Goal: Information Seeking & Learning: Check status

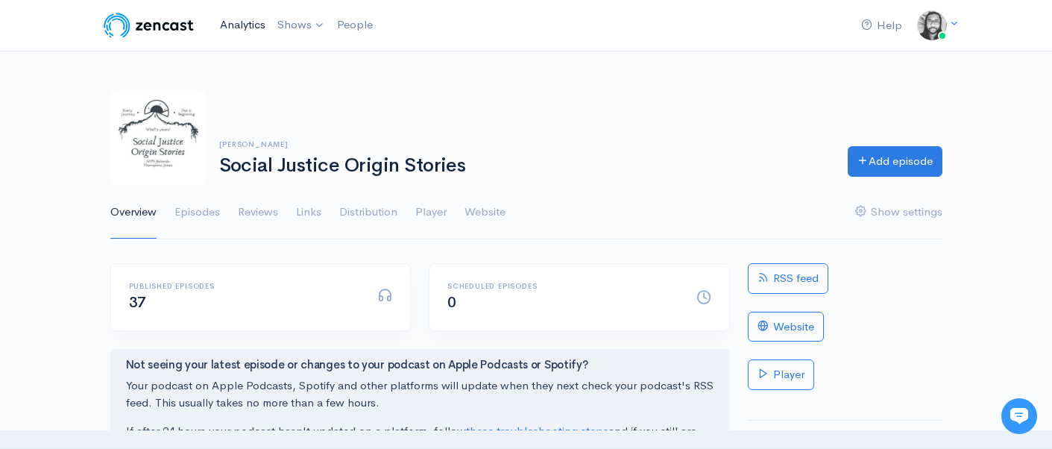
click at [251, 29] on link "Analytics" at bounding box center [242, 25] width 57 height 32
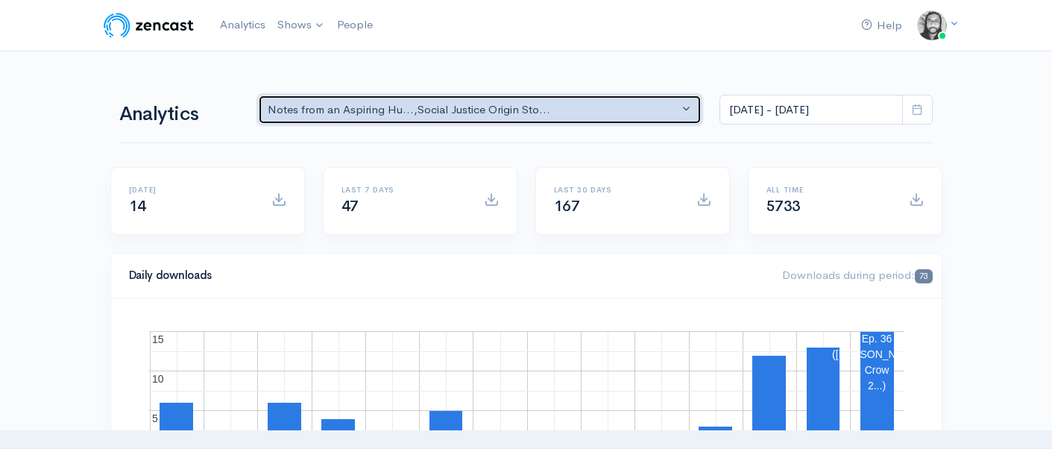
click at [376, 112] on div "Notes from an Aspiring Hu... , Social Justice Origin Sto..." at bounding box center [474, 109] width 412 height 17
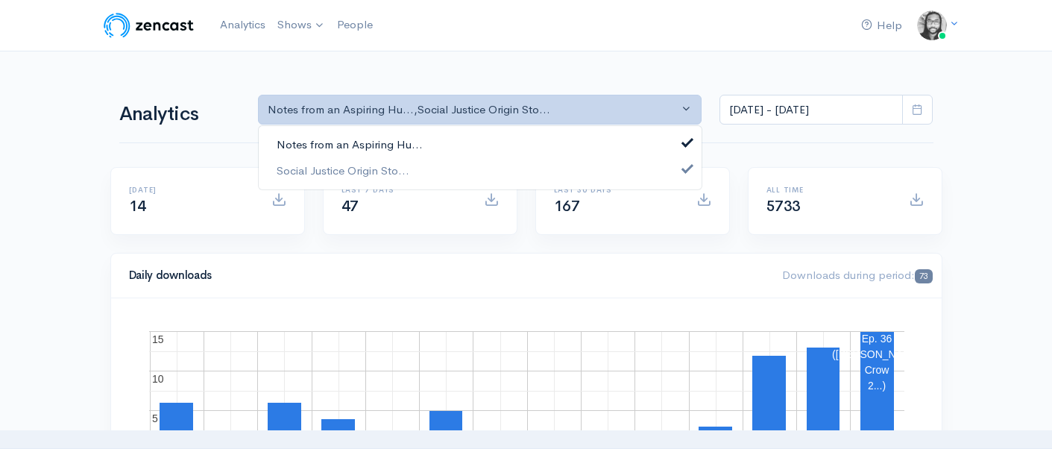
click at [379, 147] on span "Notes from an Aspiring Hu..." at bounding box center [350, 144] width 146 height 17
select select "14701"
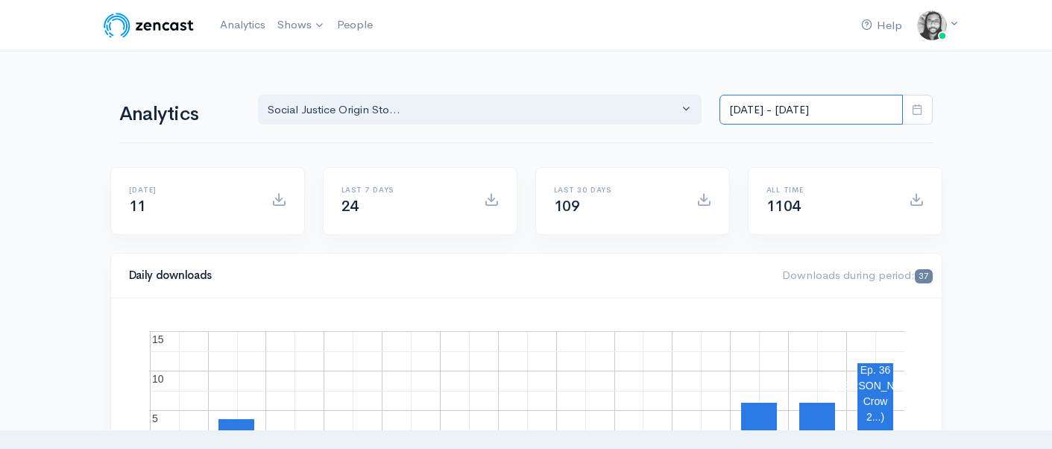
click at [875, 114] on input "Sep 18, 2025 - Oct 1, 2025" at bounding box center [811, 110] width 183 height 31
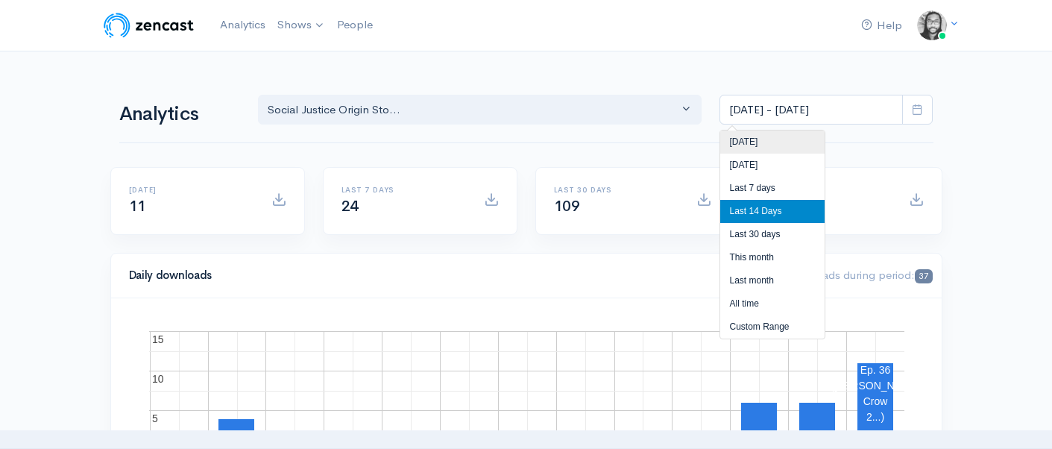
click at [809, 135] on li "Today" at bounding box center [772, 141] width 104 height 23
type input "Oct 1, 2025 - Oct 1, 2025"
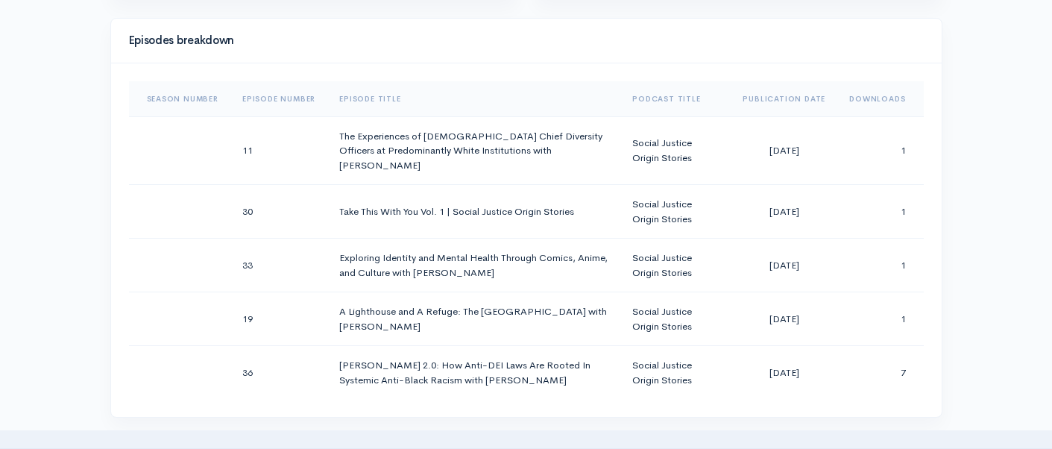
scroll to position [752, 0]
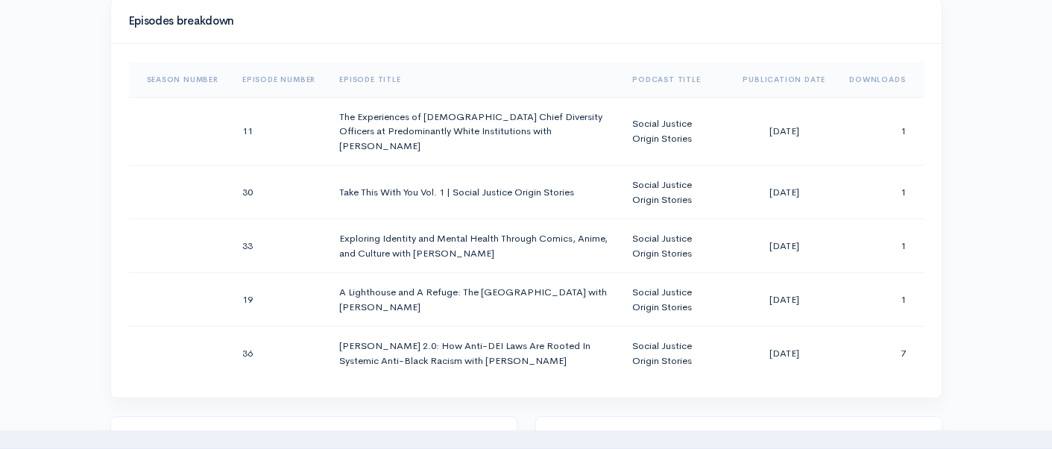
click at [975, 143] on div "Help Notifications View all Your profile Team settings Default team Current Log…" at bounding box center [526, 277] width 1052 height 2058
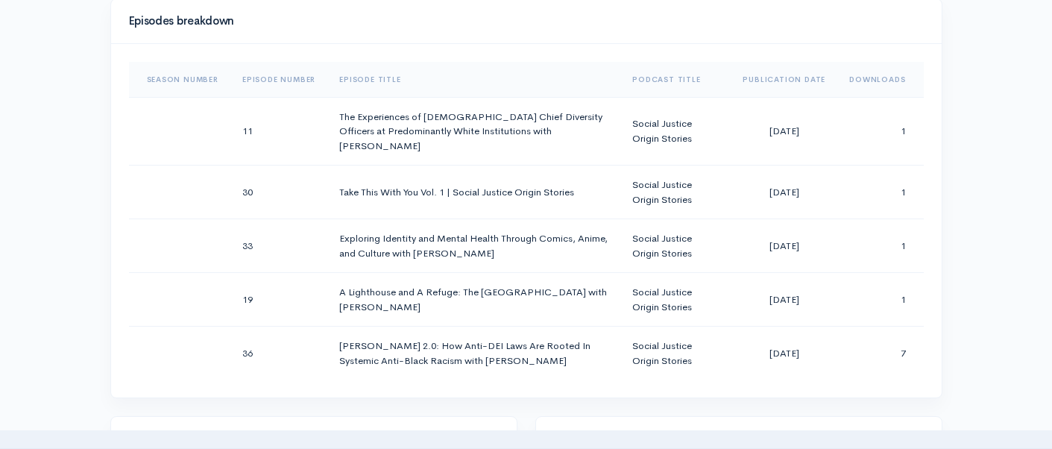
click at [975, 143] on div "Help Notifications View all Your profile Team settings Default team Current Log…" at bounding box center [526, 277] width 1052 height 2058
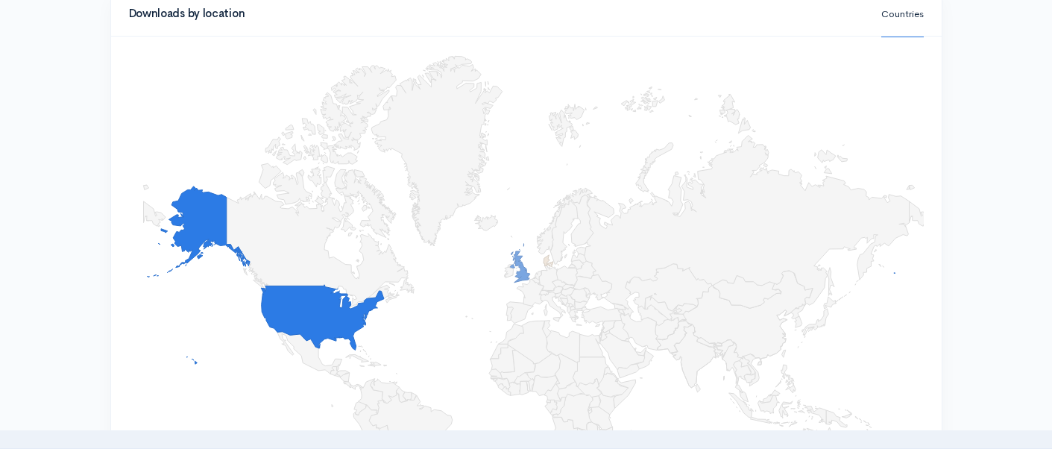
scroll to position [1388, 0]
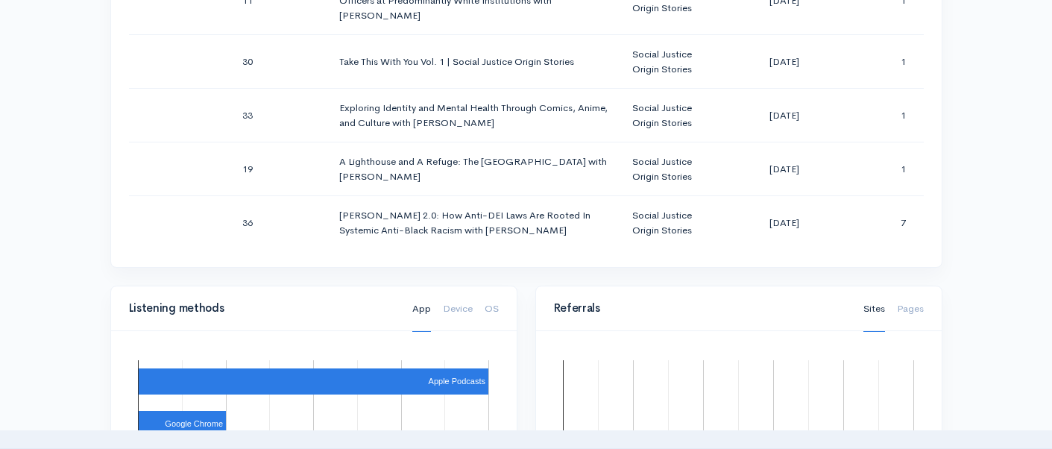
scroll to position [835, 0]
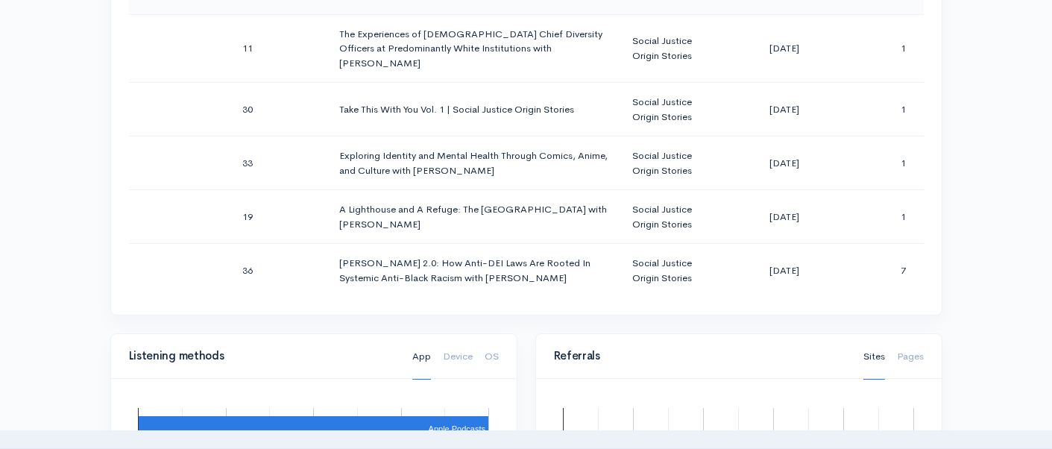
click at [978, 177] on div "Help Notifications View all Your profile Team settings Default team Current Log…" at bounding box center [526, 194] width 1052 height 2058
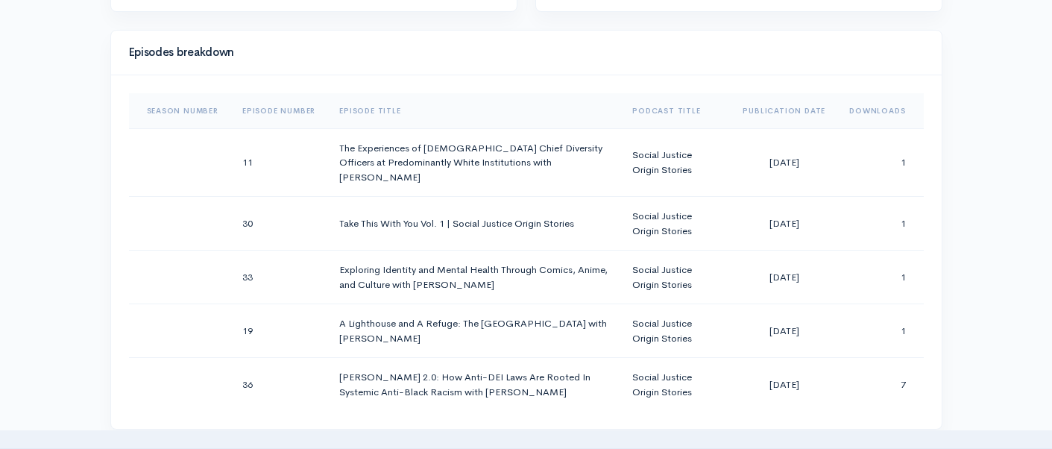
scroll to position [682, 0]
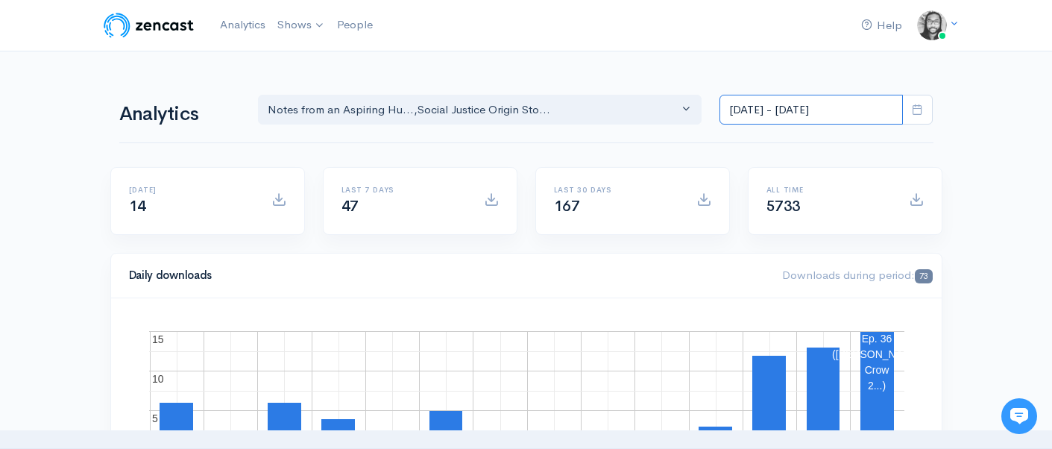
click at [743, 111] on input "Sep 18, 2025 - Oct 1, 2025" at bounding box center [811, 110] width 183 height 31
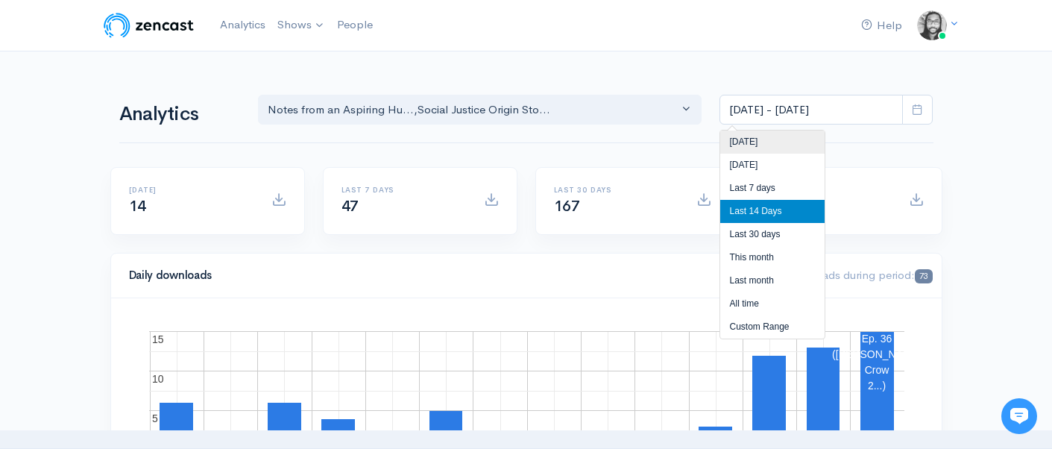
click at [740, 136] on li "Today" at bounding box center [772, 141] width 104 height 23
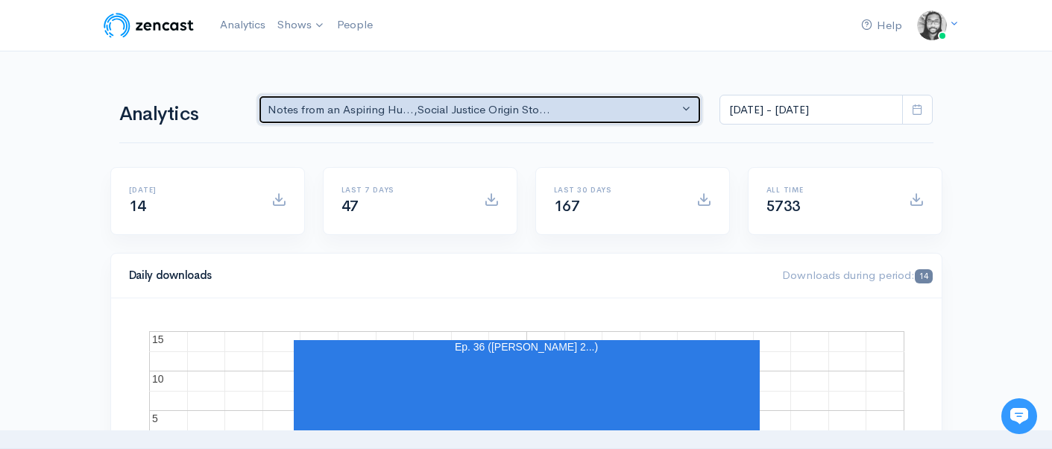
click at [609, 110] on div "Notes from an Aspiring Hu... , Social Justice Origin Sto..." at bounding box center [474, 109] width 412 height 17
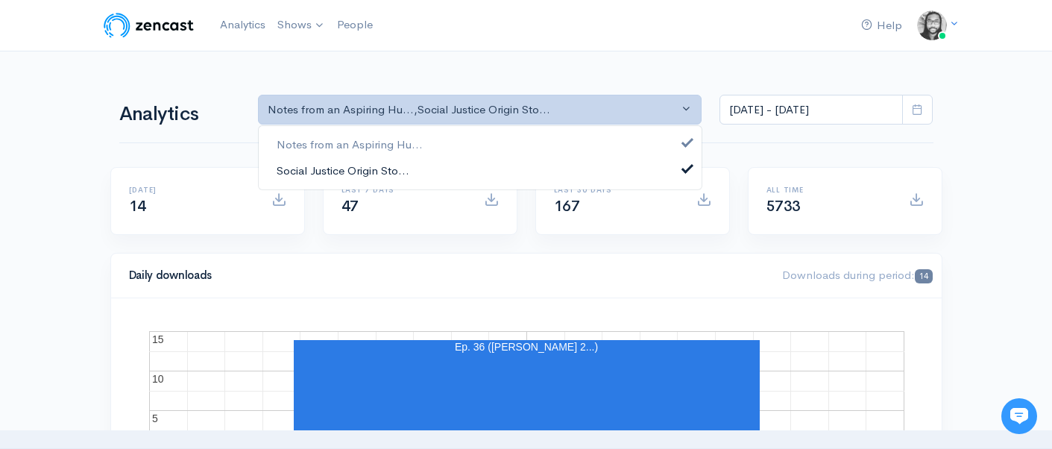
click at [605, 169] on link "Social Justice Origin Sto..." at bounding box center [480, 170] width 443 height 26
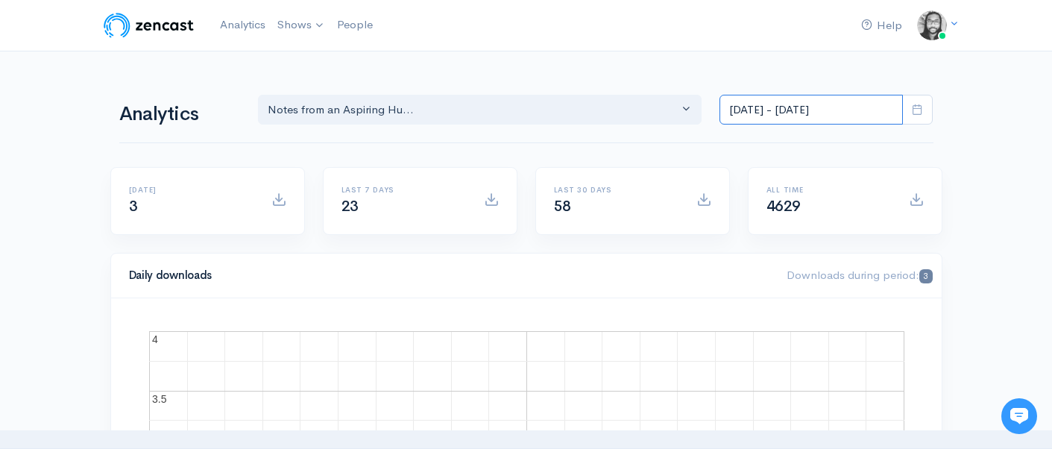
click at [824, 117] on input "Oct 1, 2025 - Oct 1, 2025" at bounding box center [811, 110] width 183 height 31
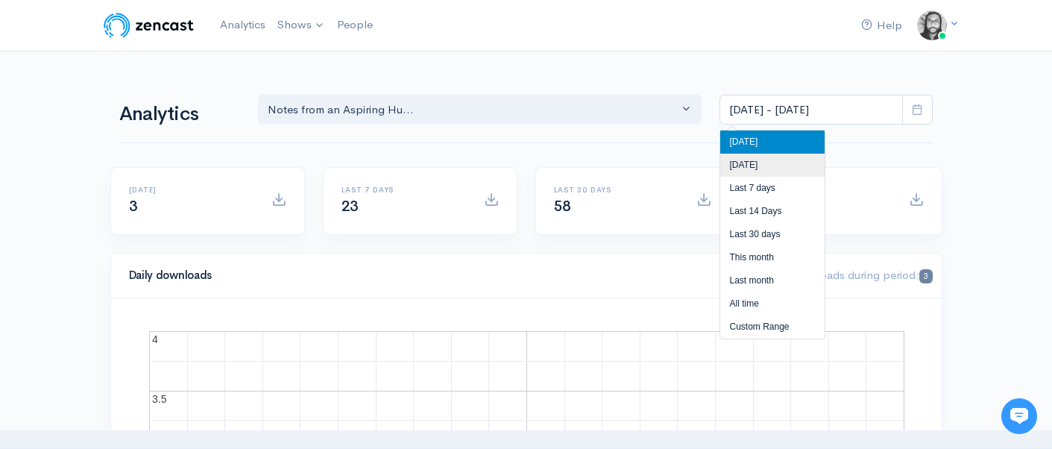
click at [768, 162] on li "Yesterday" at bounding box center [772, 165] width 104 height 23
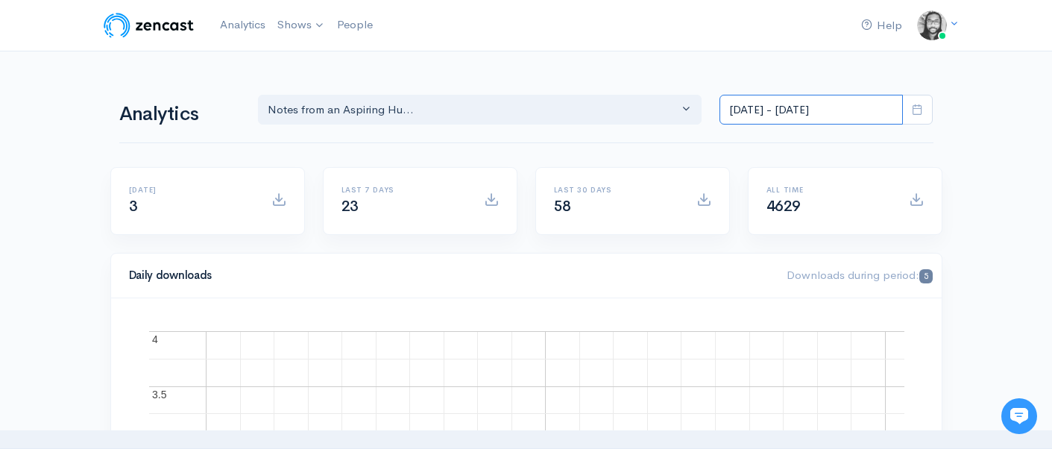
click at [784, 112] on input "Sep 30, 2025 - Sep 30, 2025" at bounding box center [811, 110] width 183 height 31
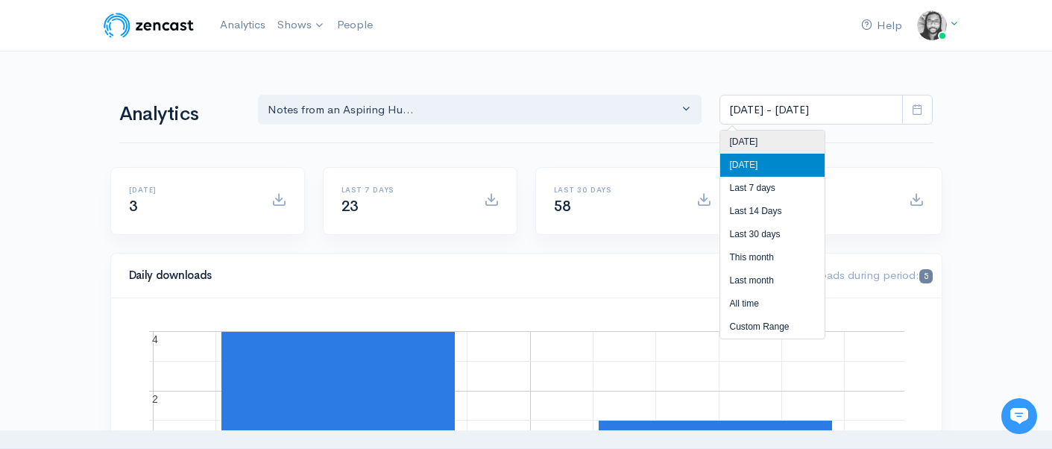
click at [772, 141] on li "Today" at bounding box center [772, 141] width 104 height 23
type input "Oct 1, 2025 - Oct 1, 2025"
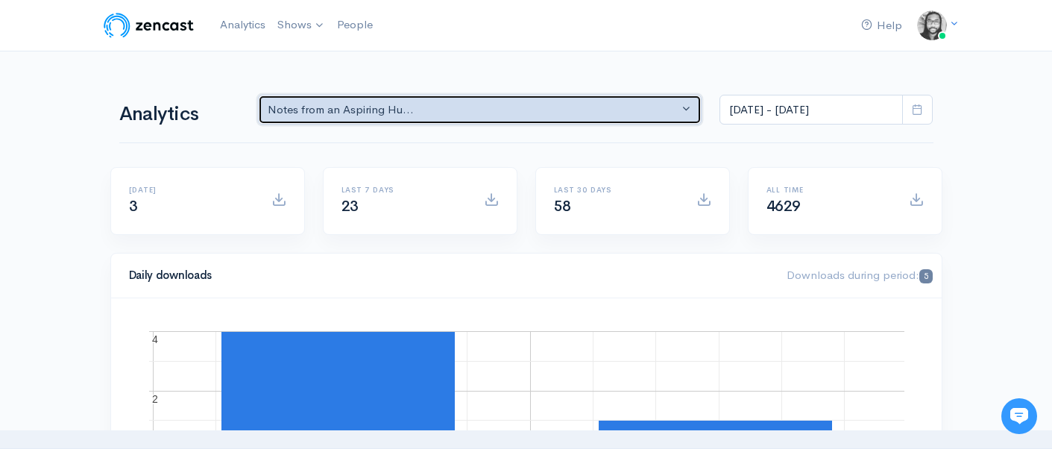
click at [664, 113] on div "Notes from an Aspiring Hu..." at bounding box center [474, 109] width 412 height 17
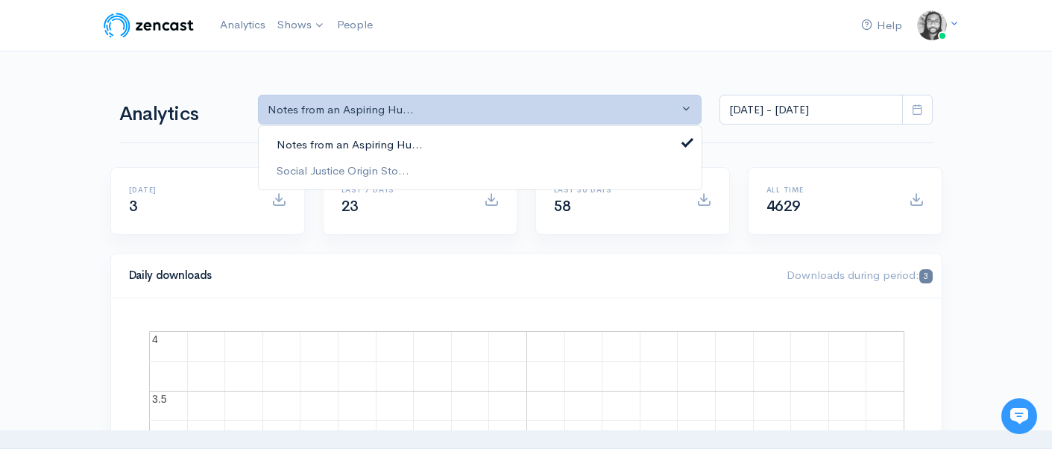
click at [610, 142] on link "Notes from an Aspiring Hu..." at bounding box center [480, 145] width 443 height 26
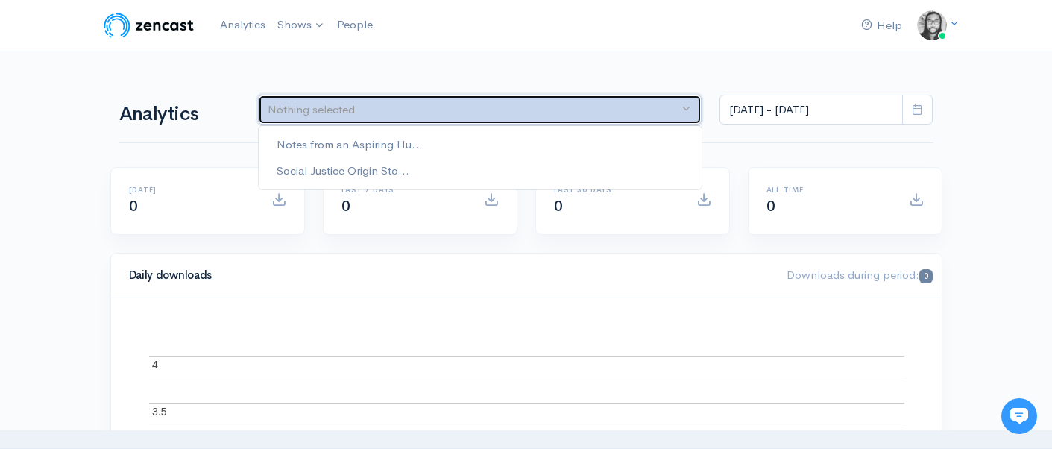
click at [615, 119] on button "Nothing selected" at bounding box center [480, 110] width 444 height 31
click at [606, 119] on button "Nothing selected" at bounding box center [480, 110] width 444 height 31
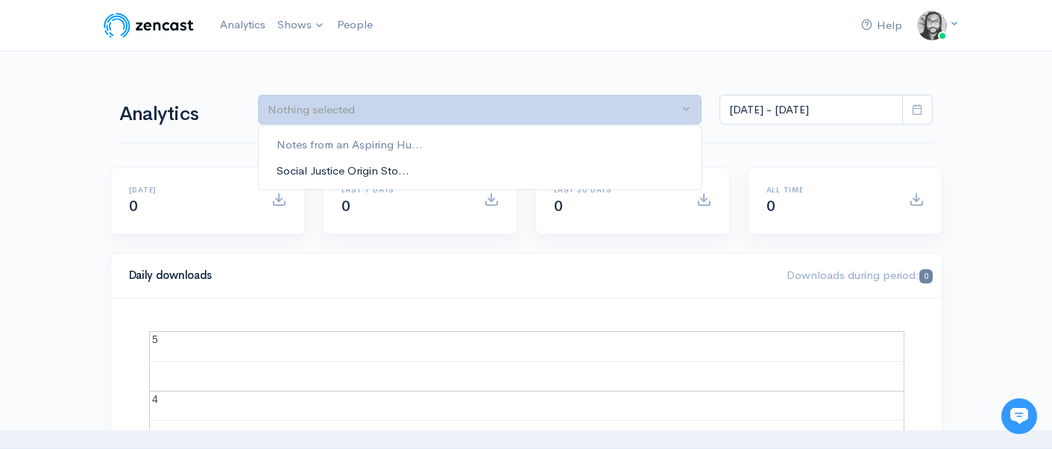
click at [584, 171] on link "Social Justice Origin Sto..." at bounding box center [480, 170] width 443 height 26
select select "14701"
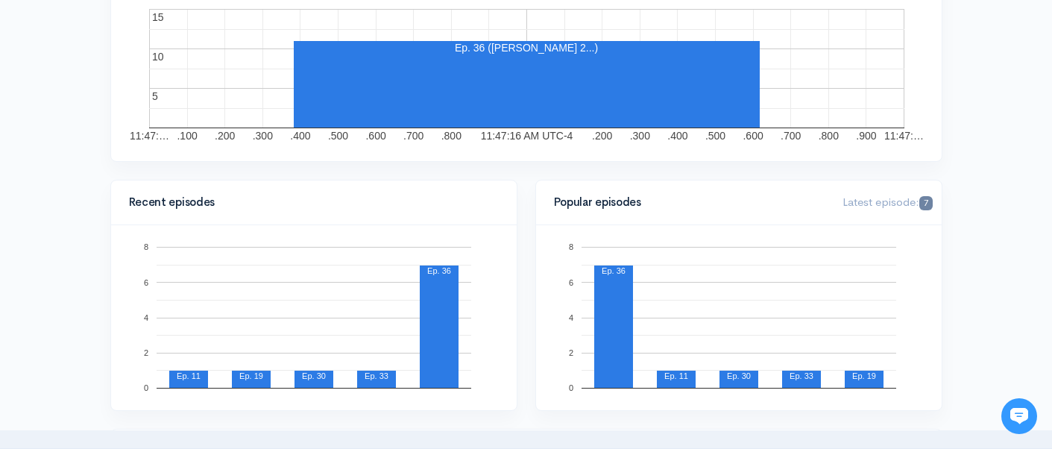
scroll to position [342, 0]
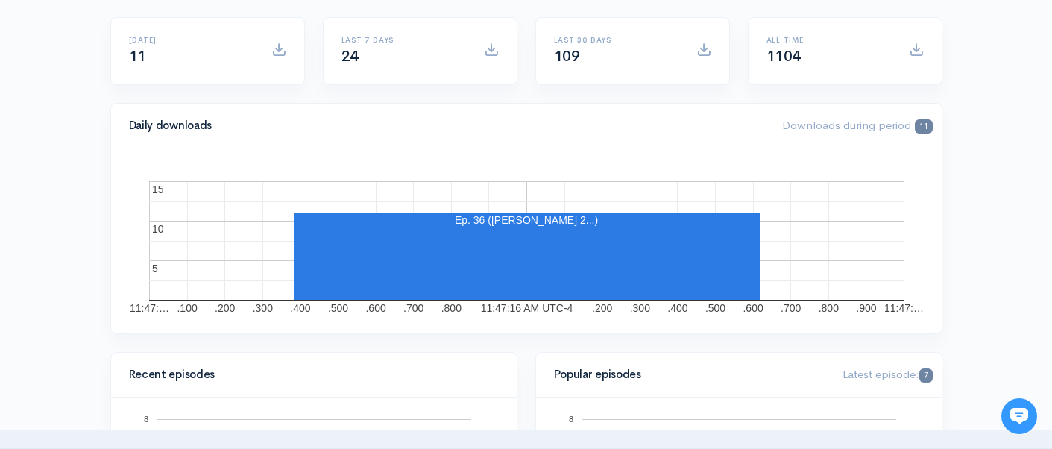
scroll to position [0, 0]
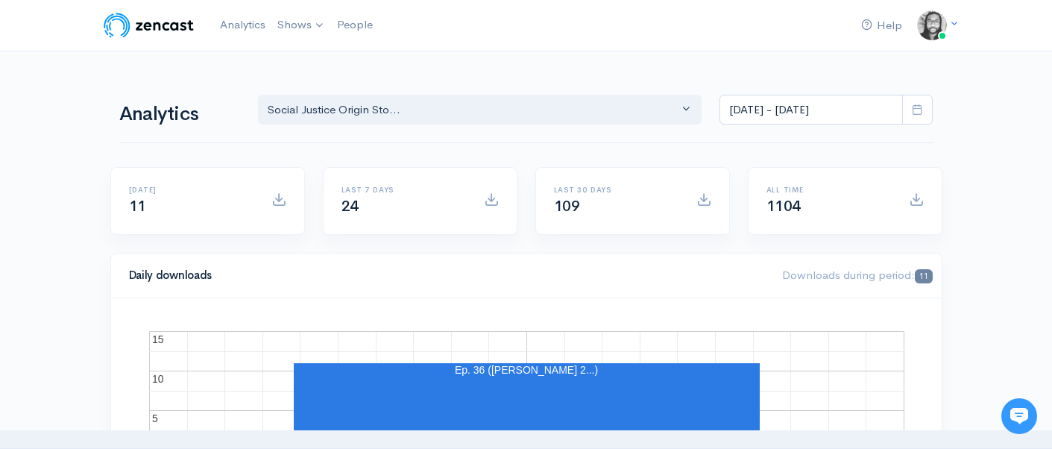
click at [623, 36] on div "Help Notifications View all Your profile Team settings Default team Current Log…" at bounding box center [526, 25] width 850 height 33
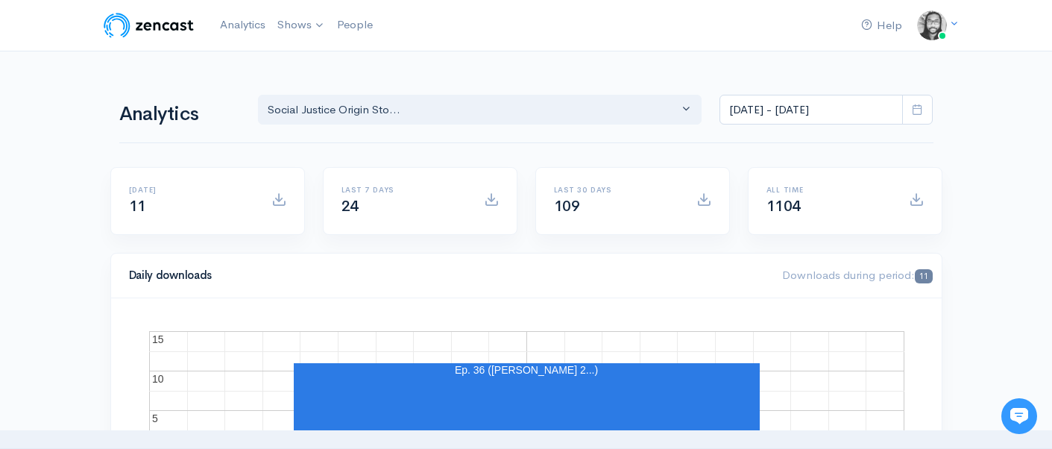
click at [623, 36] on div "Help Notifications View all Your profile Team settings Default team Current Log…" at bounding box center [526, 25] width 850 height 33
